Goal: Information Seeking & Learning: Stay updated

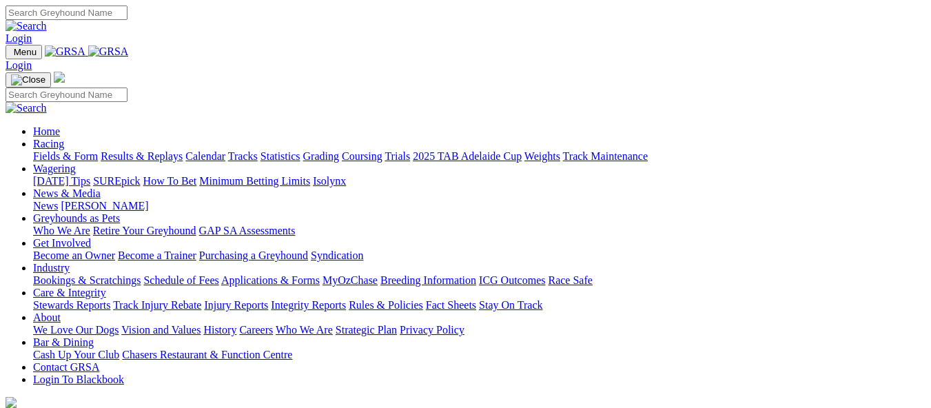
drag, startPoint x: 0, startPoint y: 0, endPoint x: 222, endPoint y: 52, distance: 228.6
click at [64, 138] on link "Racing" at bounding box center [48, 144] width 31 height 12
click at [225, 150] on link "Calendar" at bounding box center [205, 156] width 40 height 12
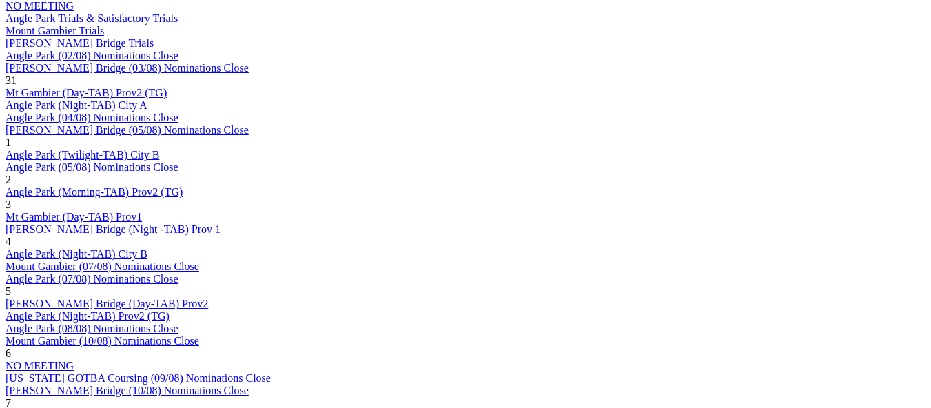
scroll to position [1171, 0]
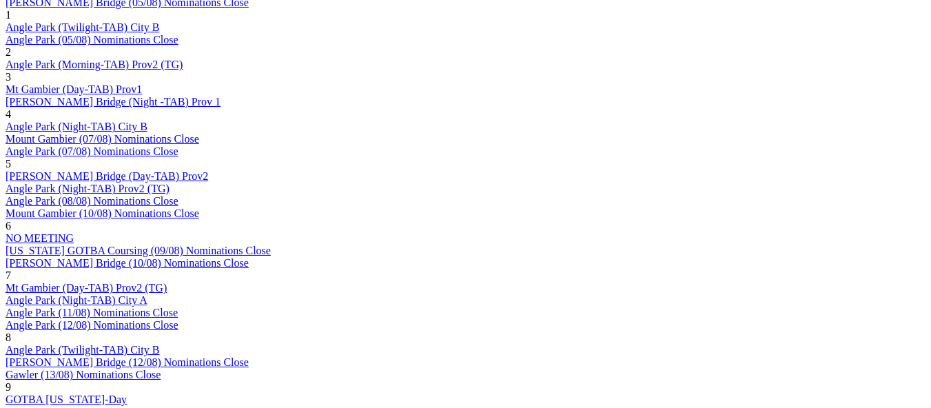
scroll to position [1102, 0]
